Goal: Task Accomplishment & Management: Manage account settings

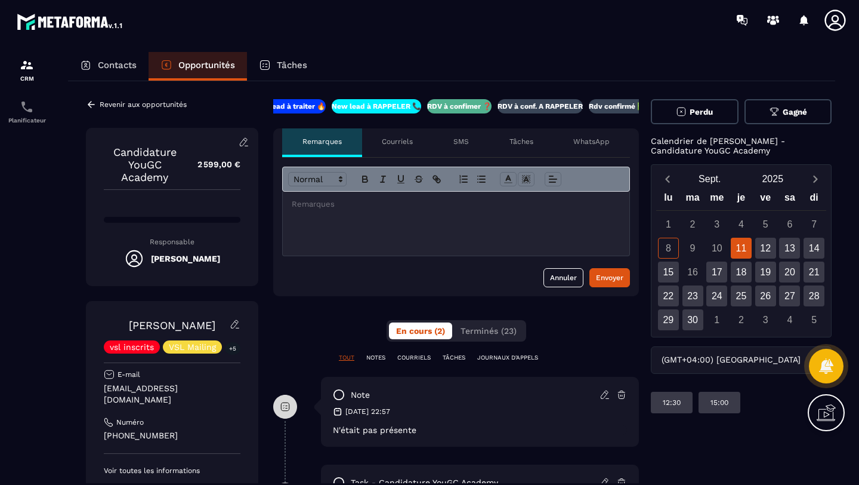
click at [365, 236] on div at bounding box center [456, 224] width 347 height 64
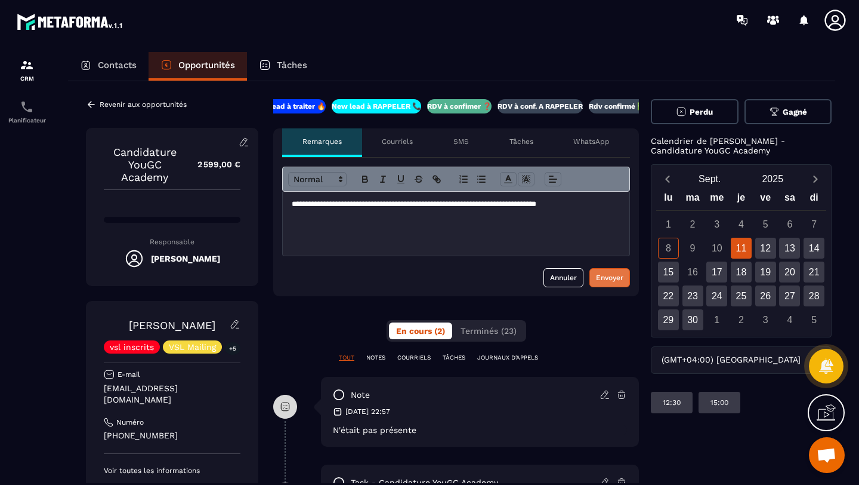
click at [610, 275] on div "Envoyer" at bounding box center [609, 278] width 27 height 12
click at [692, 115] on span "Perdu" at bounding box center [701, 111] width 23 height 9
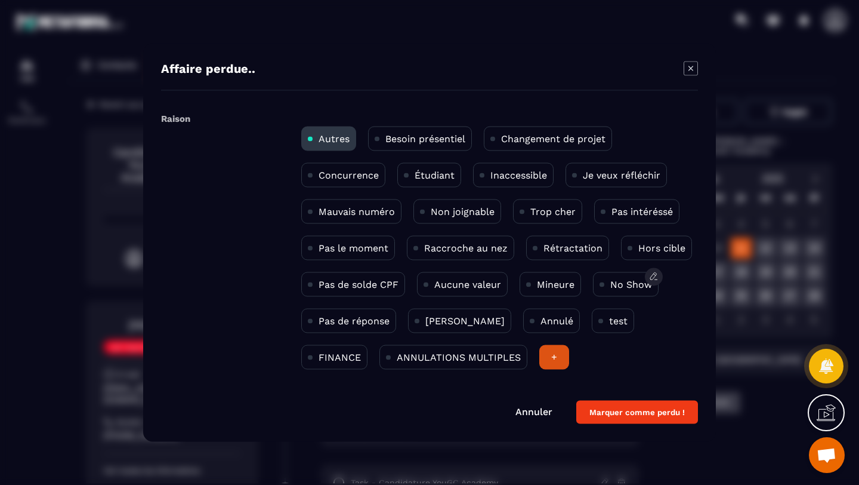
click at [625, 289] on p "No Show" at bounding box center [632, 284] width 42 height 11
click at [627, 421] on button "Marquer comme perdu !" at bounding box center [638, 411] width 122 height 23
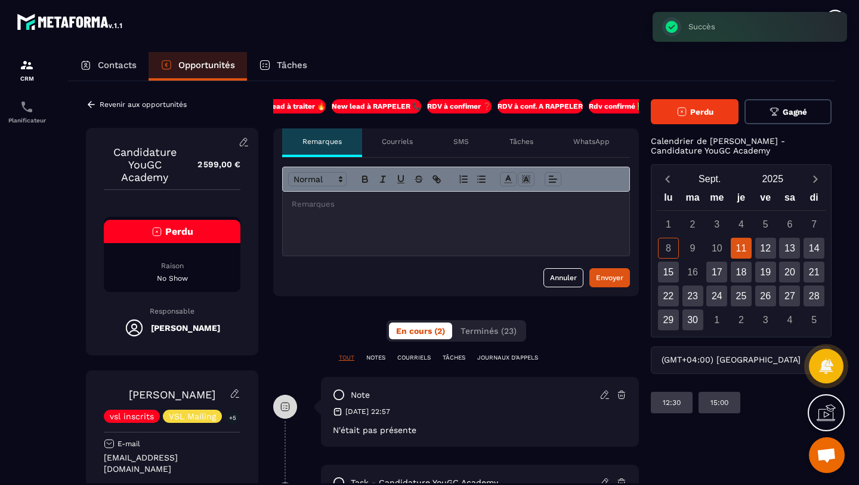
click at [101, 67] on p "Contacts" at bounding box center [117, 65] width 39 height 11
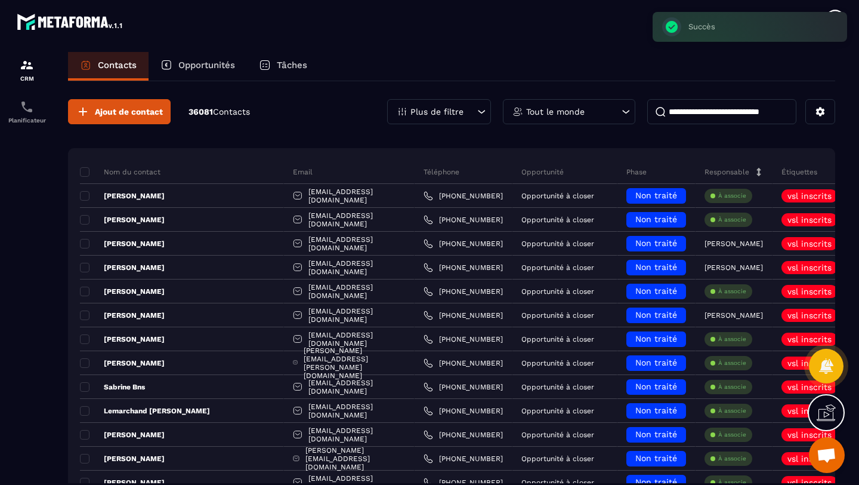
click at [188, 66] on p "Opportunités" at bounding box center [206, 65] width 57 height 11
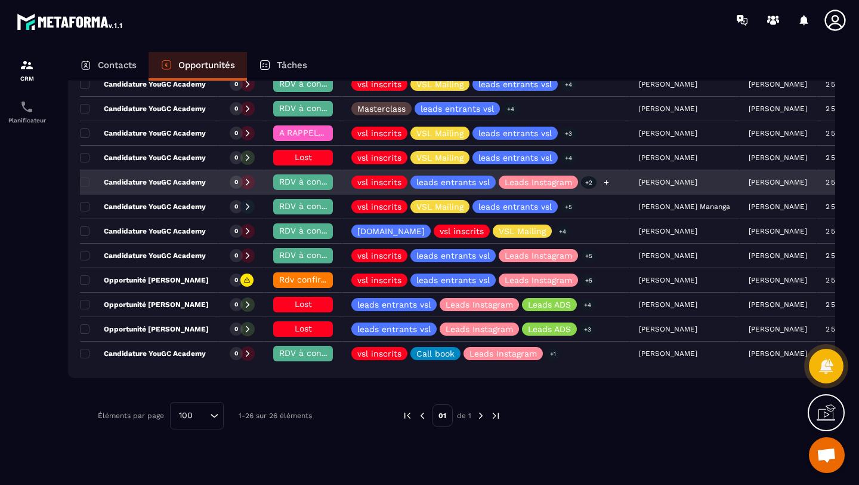
scroll to position [542, 0]
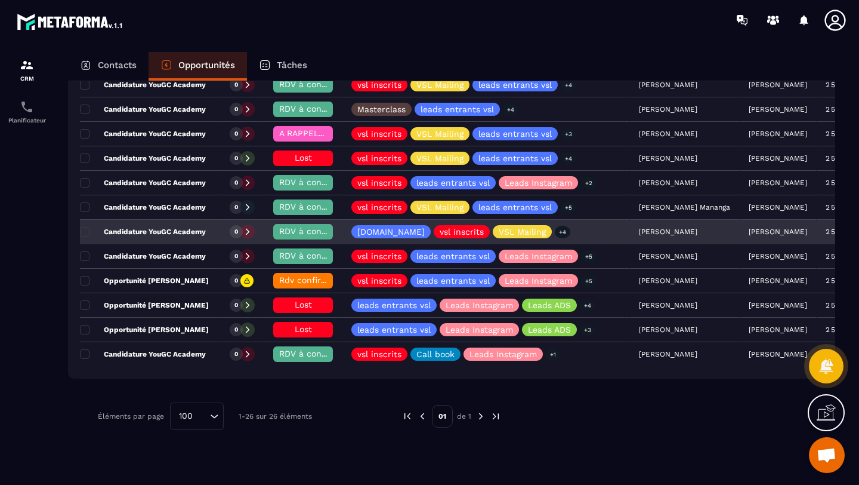
click at [252, 233] on icon at bounding box center [247, 231] width 8 height 8
